Goal: Task Accomplishment & Management: Manage account settings

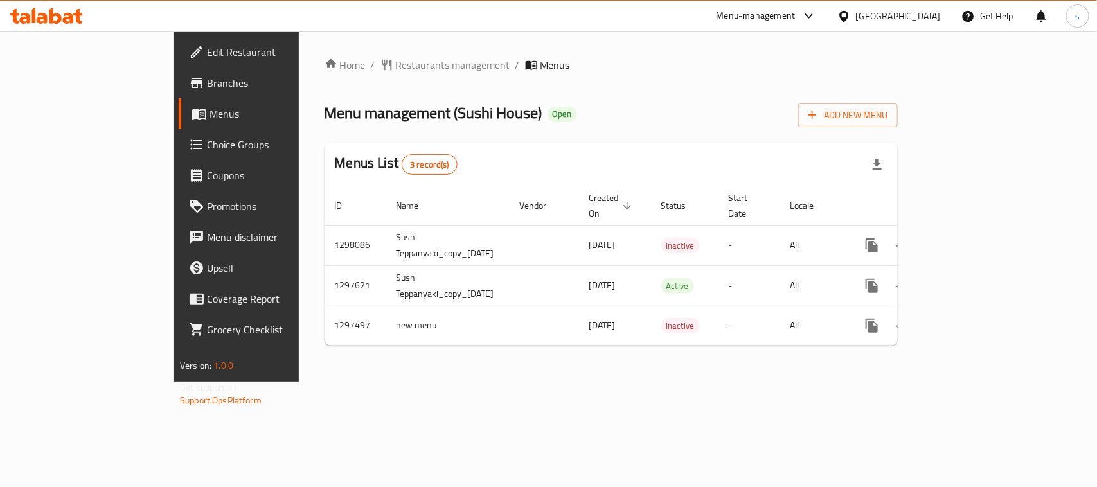
click at [796, 19] on div "Menu-management" at bounding box center [756, 15] width 79 height 15
click at [765, 108] on div "Restaurant-Management" at bounding box center [740, 112] width 101 height 14
click at [817, 13] on div at bounding box center [806, 15] width 21 height 15
click at [752, 111] on div "Restaurant-Management" at bounding box center [740, 112] width 101 height 14
